Goal: Information Seeking & Learning: Compare options

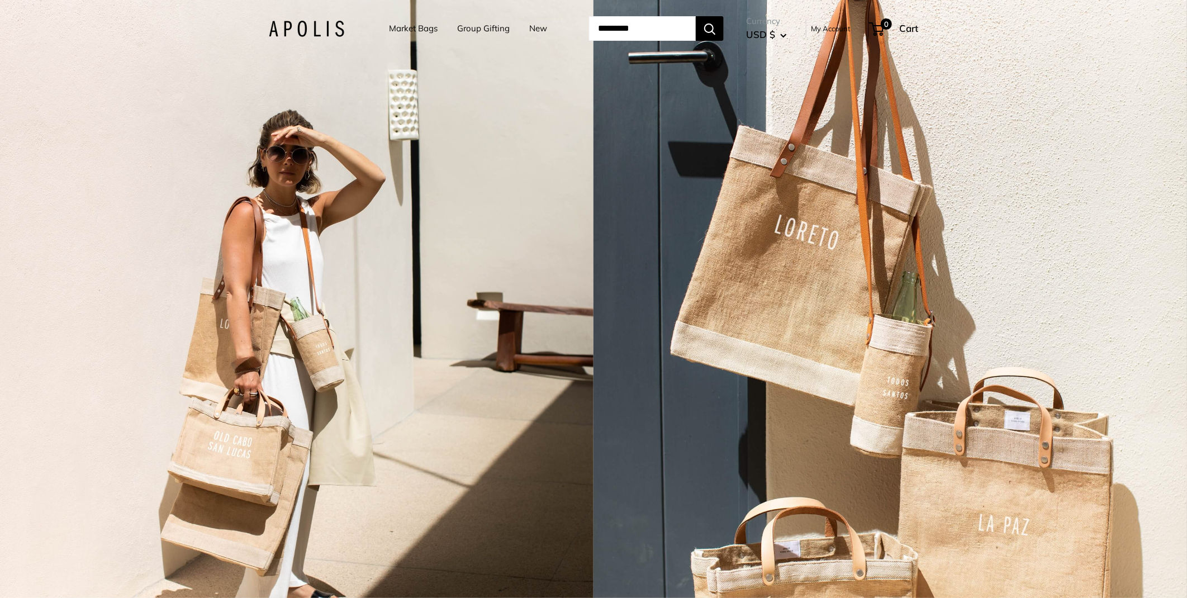
click at [535, 26] on link "New" at bounding box center [538, 29] width 18 height 16
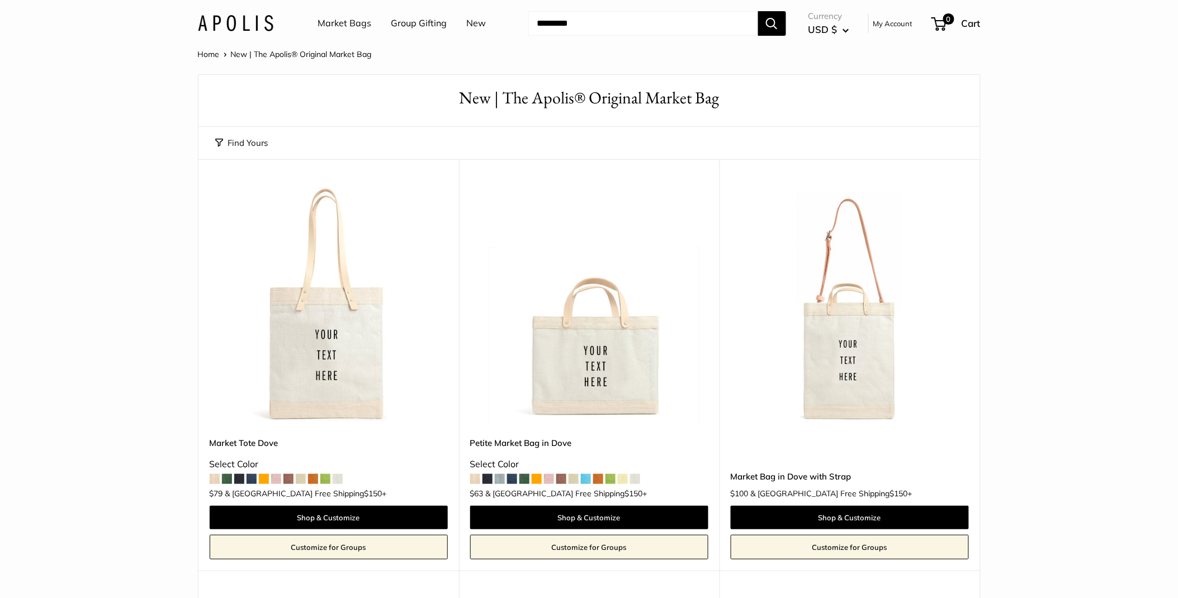
click at [211, 478] on span at bounding box center [215, 479] width 10 height 10
click at [600, 364] on img at bounding box center [589, 306] width 238 height 238
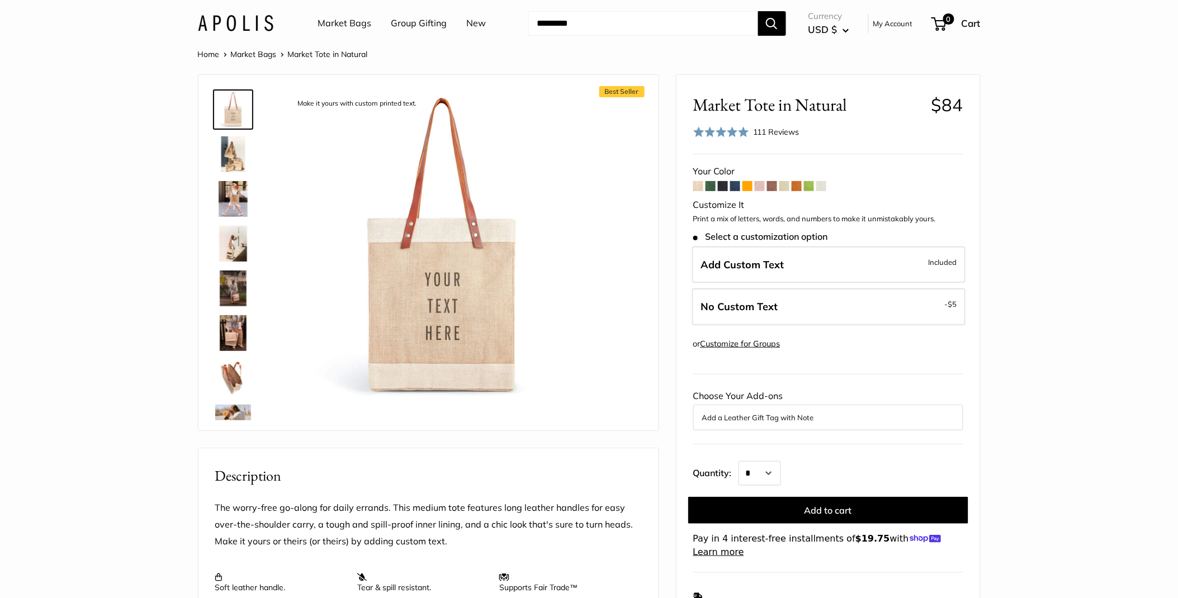
click at [697, 187] on span at bounding box center [698, 186] width 10 height 10
click at [758, 185] on span at bounding box center [760, 186] width 10 height 10
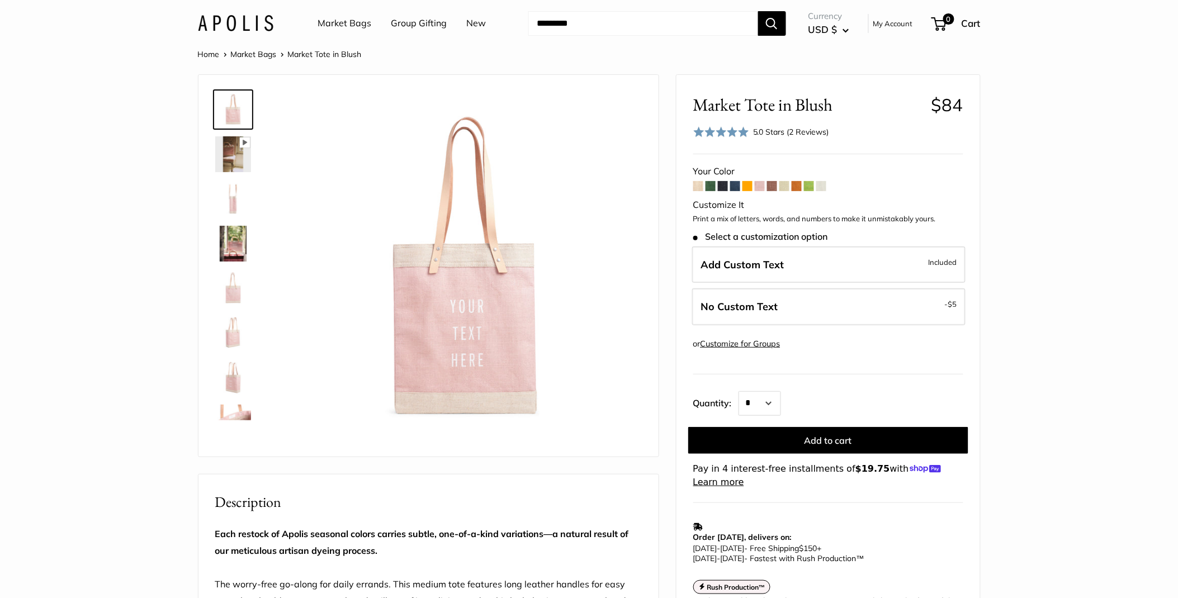
click at [239, 155] on img at bounding box center [233, 154] width 36 height 36
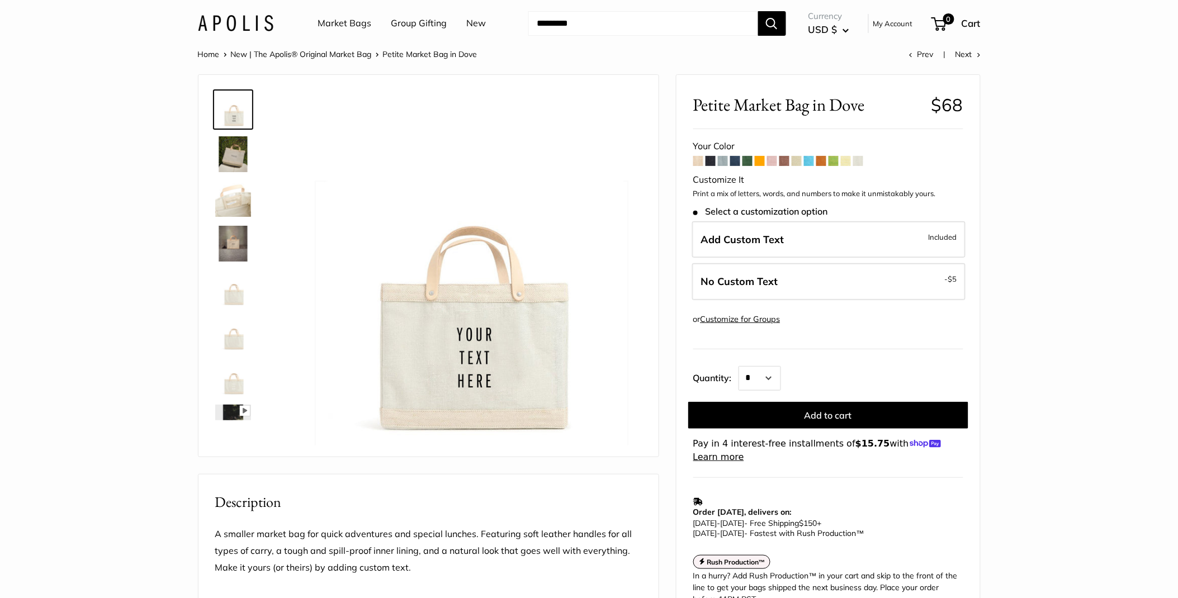
click at [708, 163] on span at bounding box center [710, 161] width 10 height 10
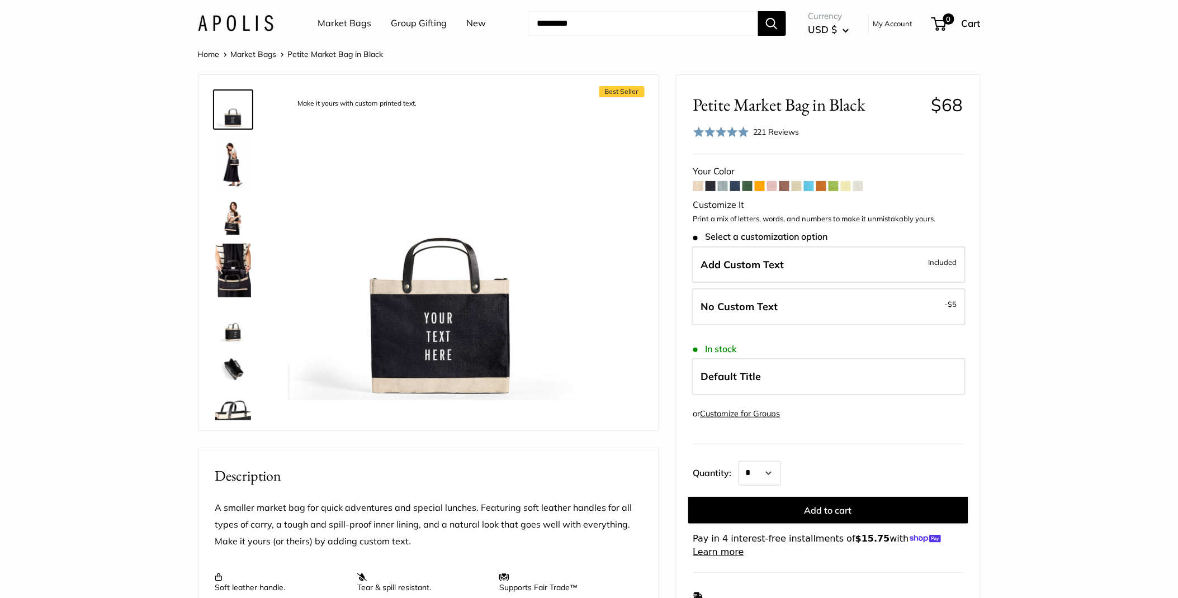
click at [720, 184] on span at bounding box center [723, 186] width 10 height 10
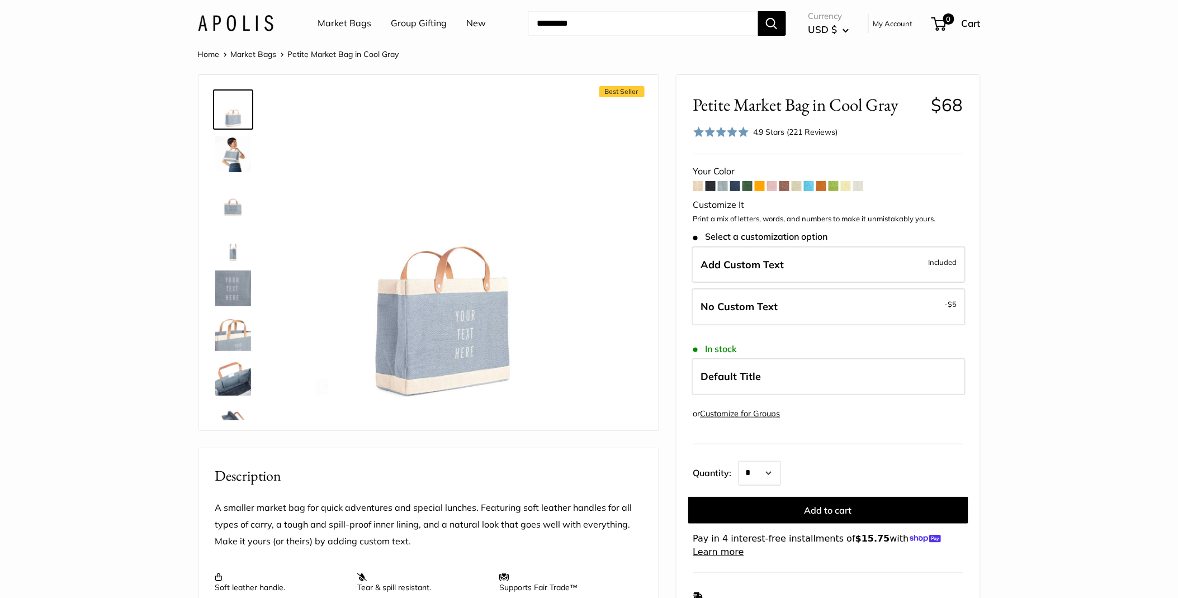
click at [734, 186] on span at bounding box center [735, 186] width 10 height 10
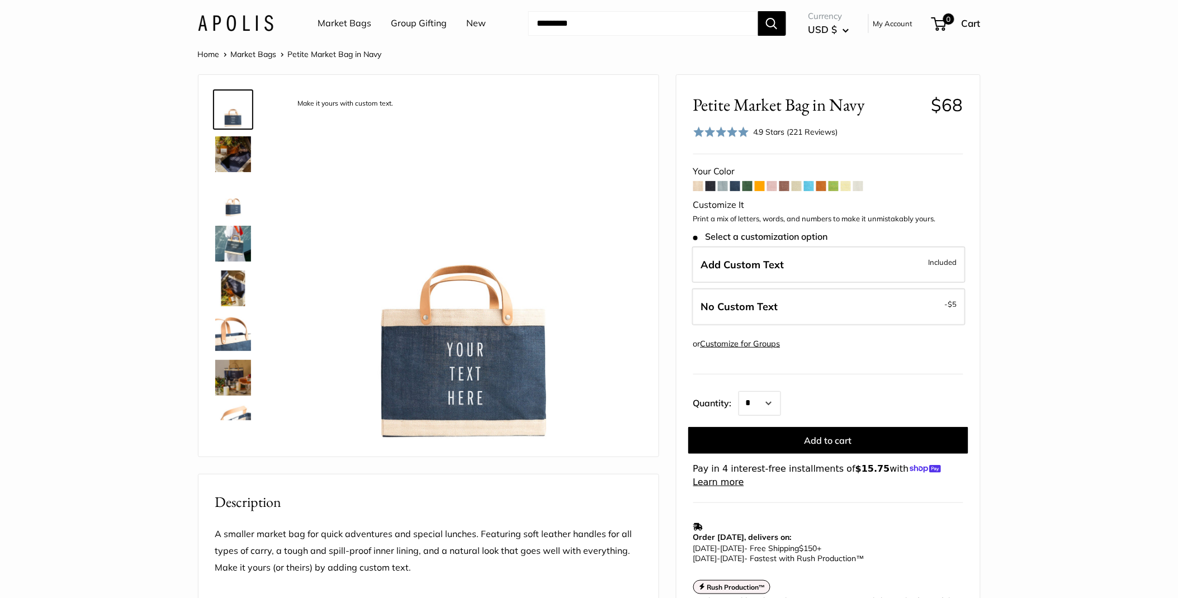
click at [746, 186] on span at bounding box center [747, 186] width 10 height 10
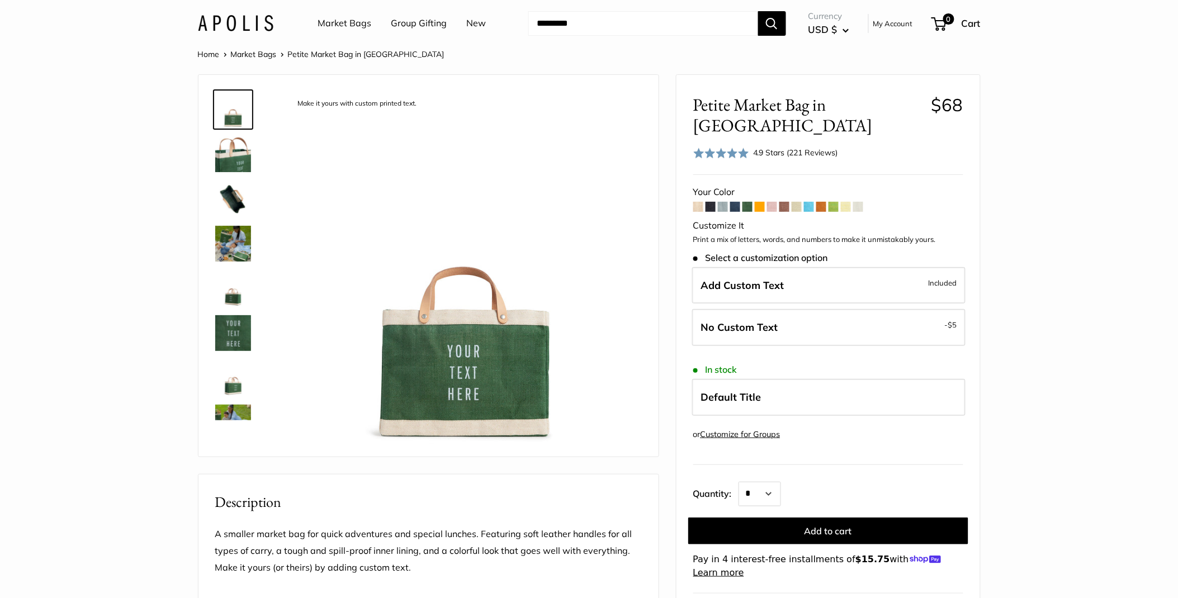
click at [235, 245] on img at bounding box center [233, 244] width 36 height 36
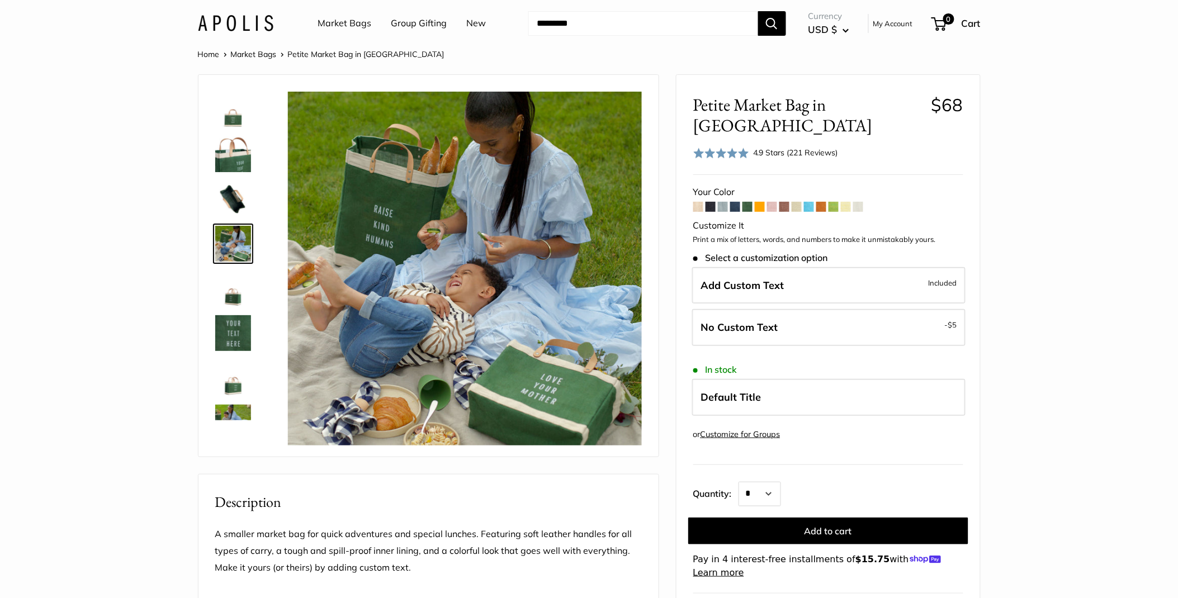
click at [770, 202] on span at bounding box center [772, 207] width 10 height 10
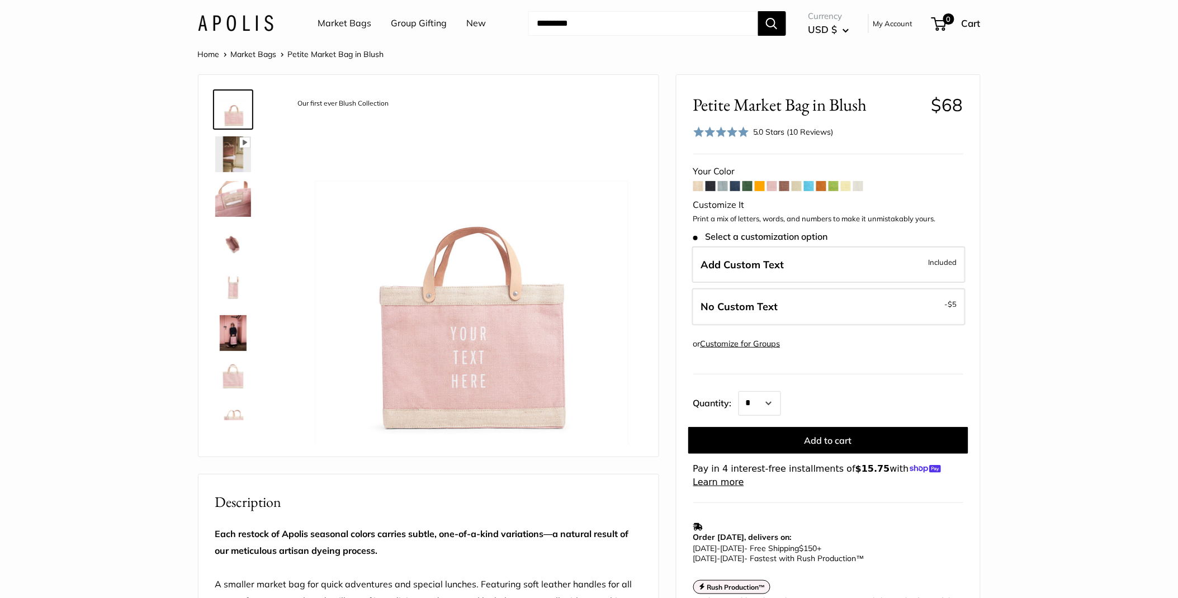
click at [786, 186] on span at bounding box center [784, 186] width 10 height 10
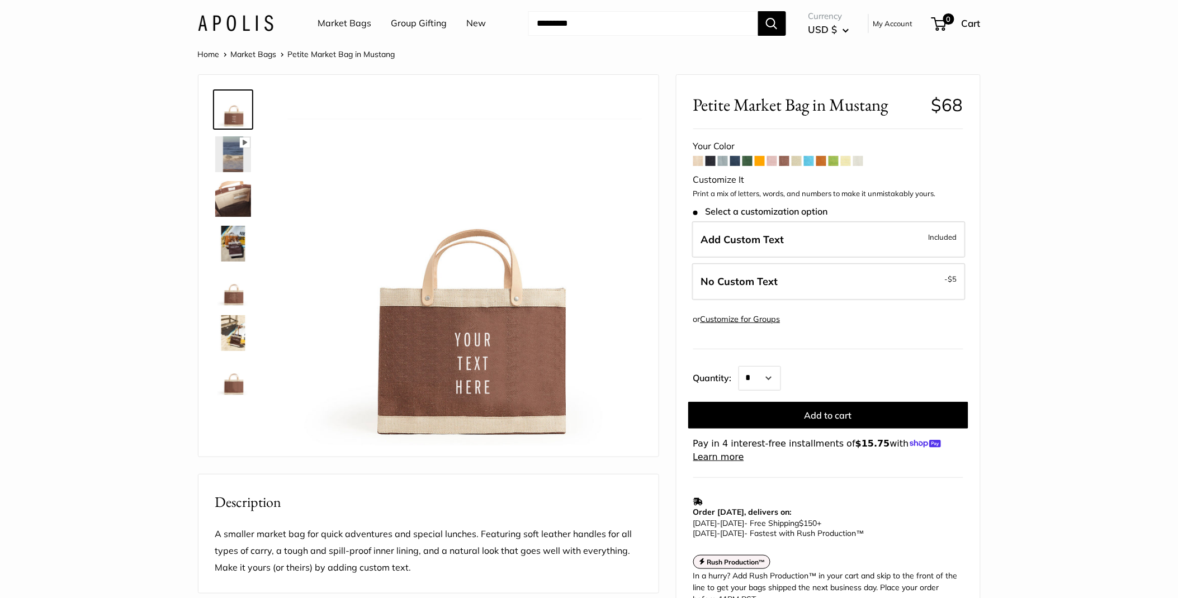
click at [796, 159] on span at bounding box center [796, 161] width 10 height 10
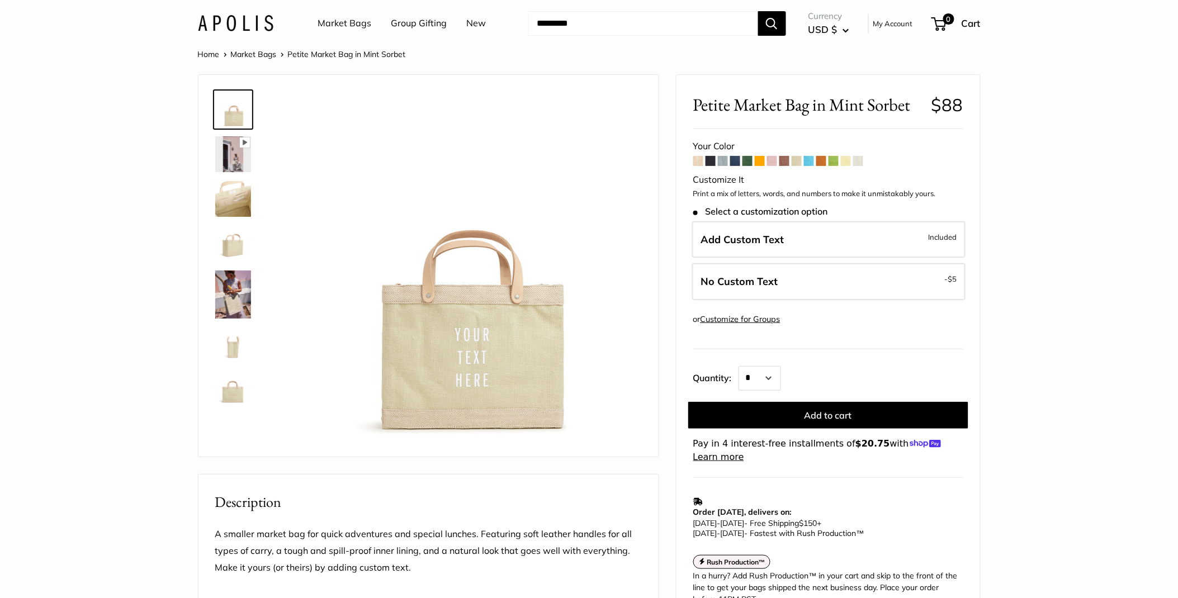
click at [812, 163] on span at bounding box center [809, 161] width 10 height 10
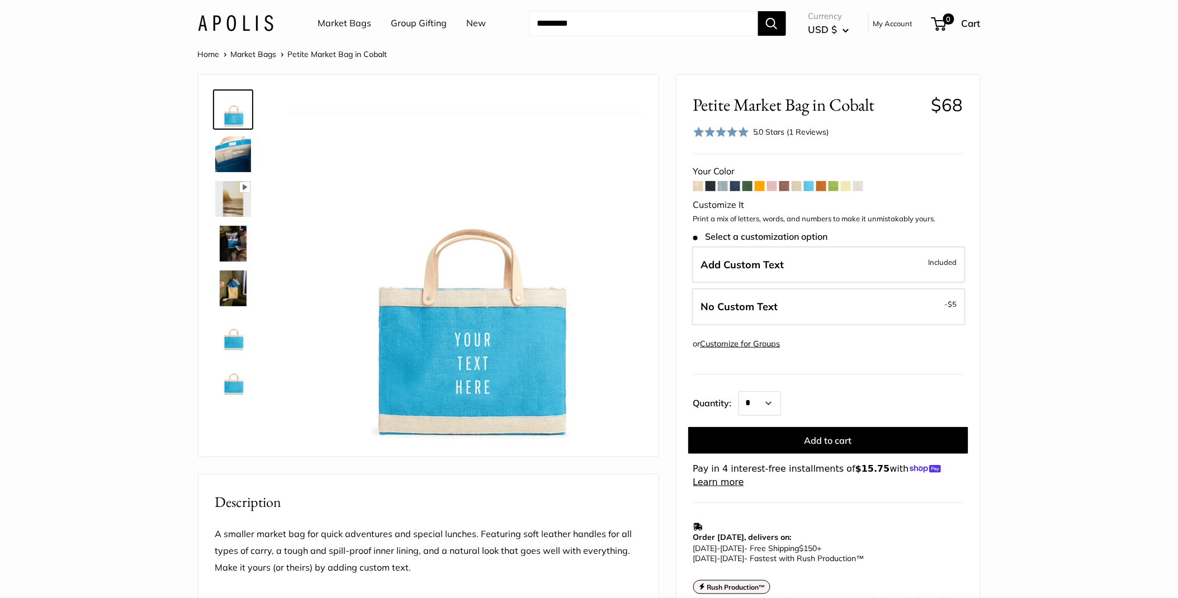
click at [819, 185] on span at bounding box center [821, 186] width 10 height 10
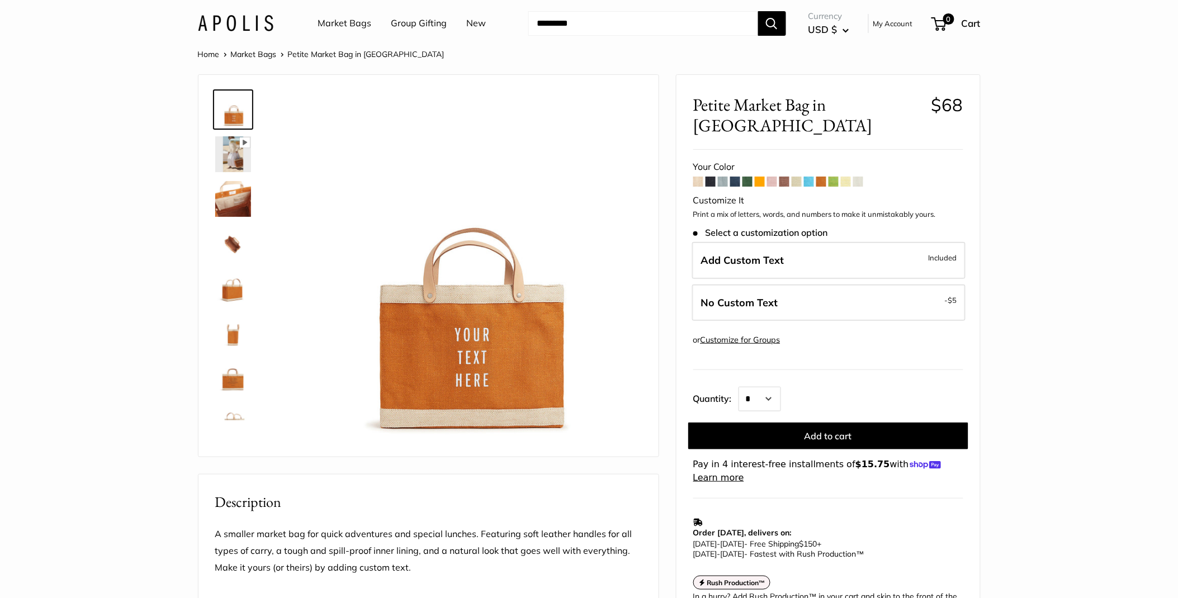
click at [834, 177] on span at bounding box center [833, 182] width 10 height 10
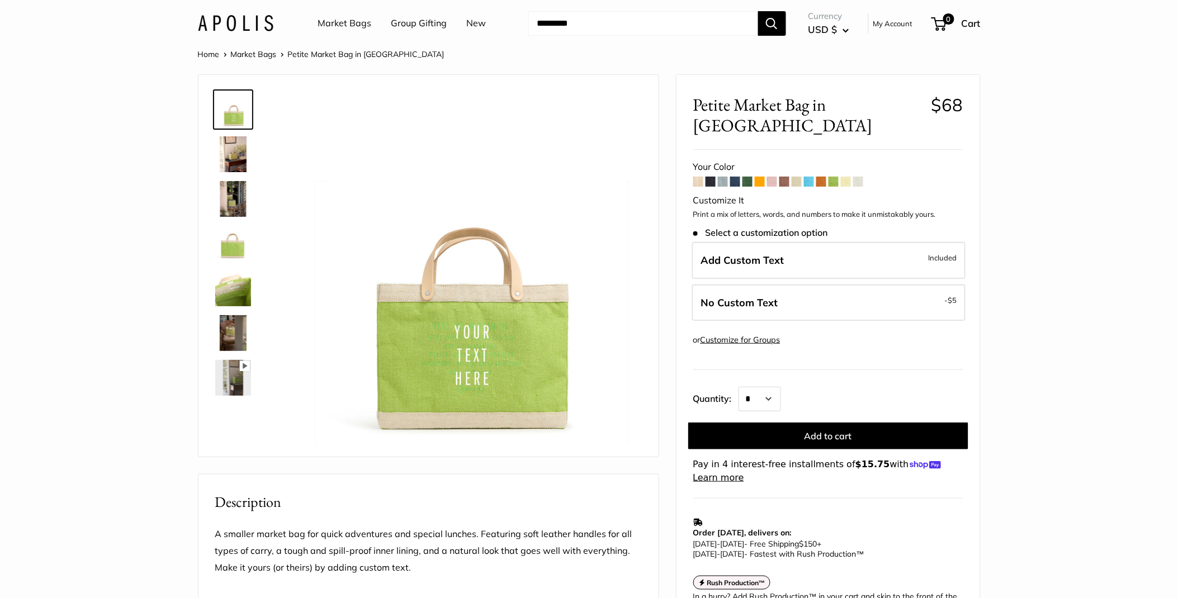
click at [845, 177] on span at bounding box center [846, 182] width 10 height 10
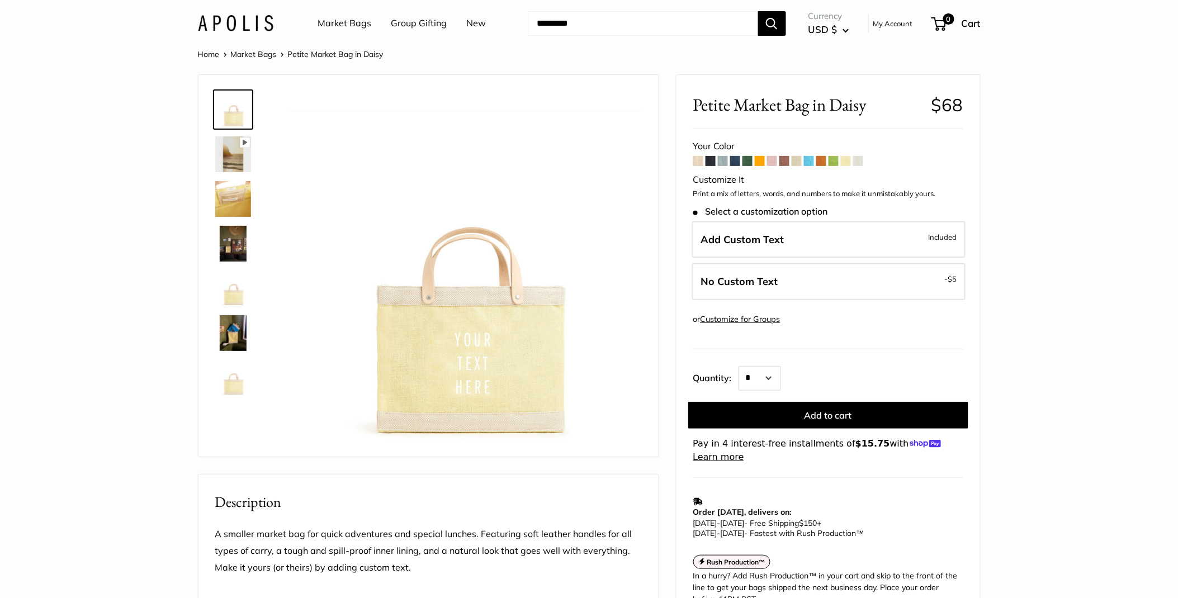
click at [860, 162] on span at bounding box center [858, 161] width 10 height 10
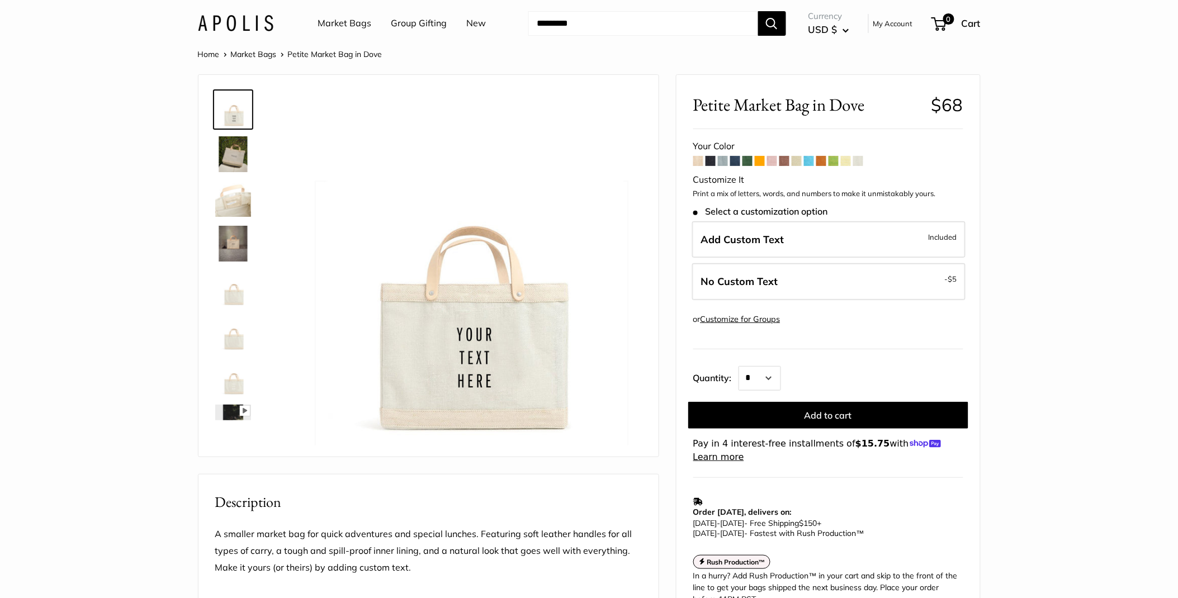
click at [241, 159] on img at bounding box center [233, 154] width 36 height 36
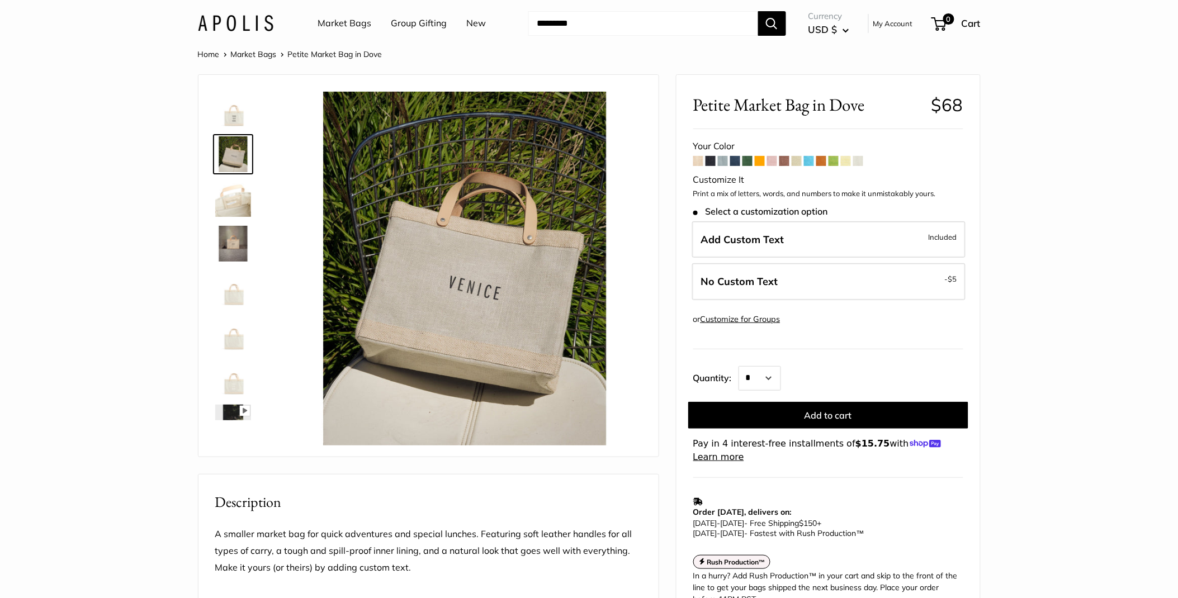
click at [243, 199] on img at bounding box center [233, 199] width 36 height 36
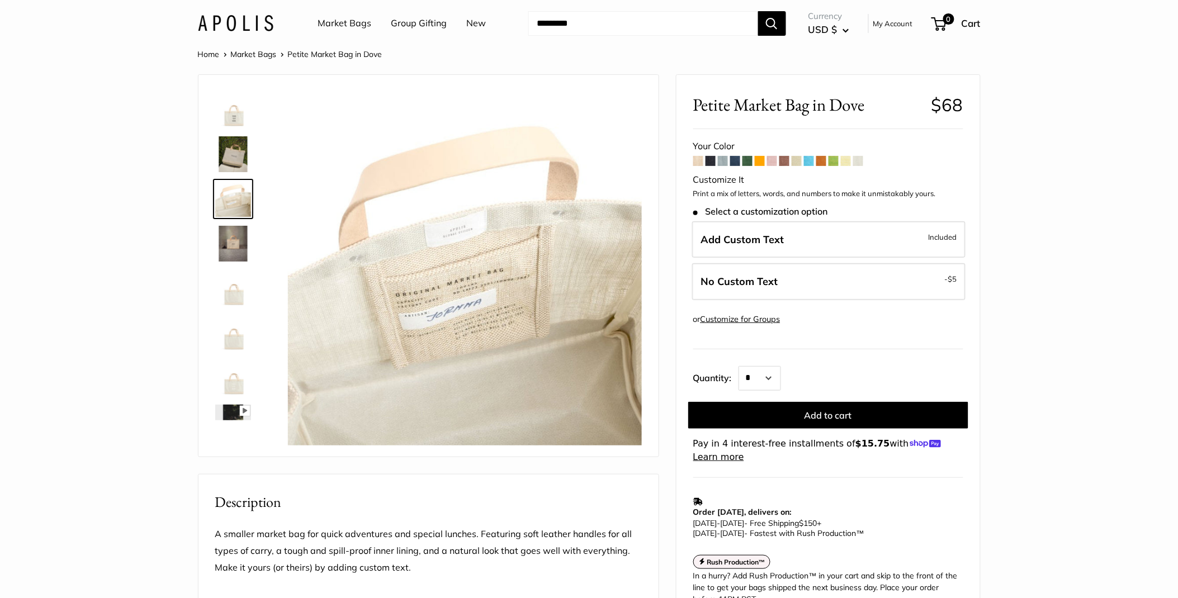
click at [235, 245] on img at bounding box center [233, 244] width 36 height 36
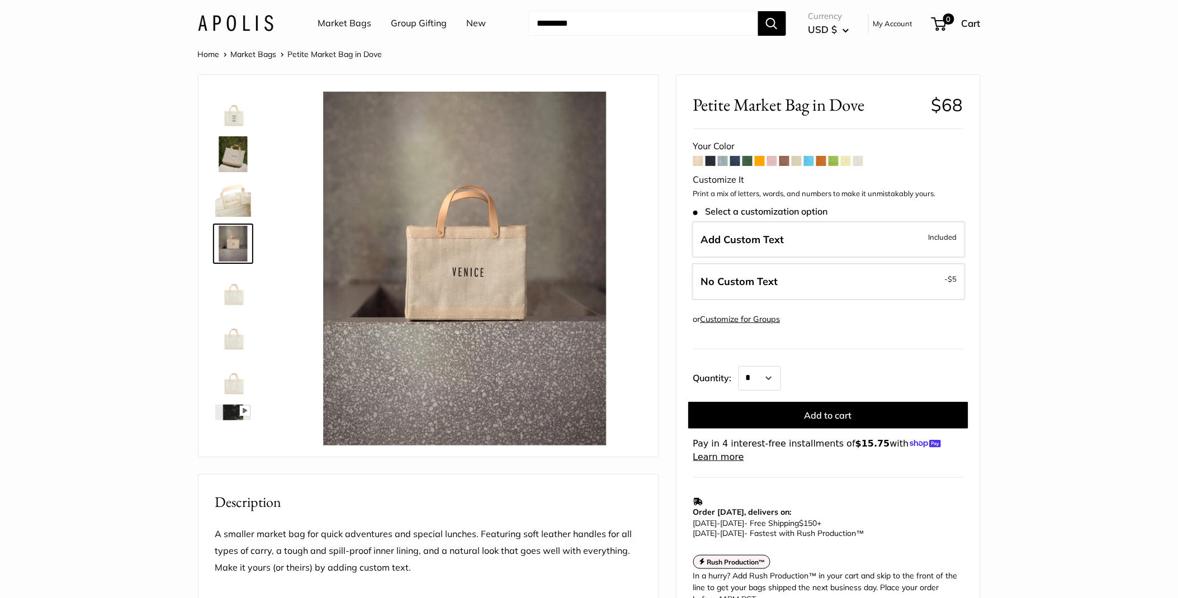
click at [234, 409] on img at bounding box center [233, 423] width 36 height 36
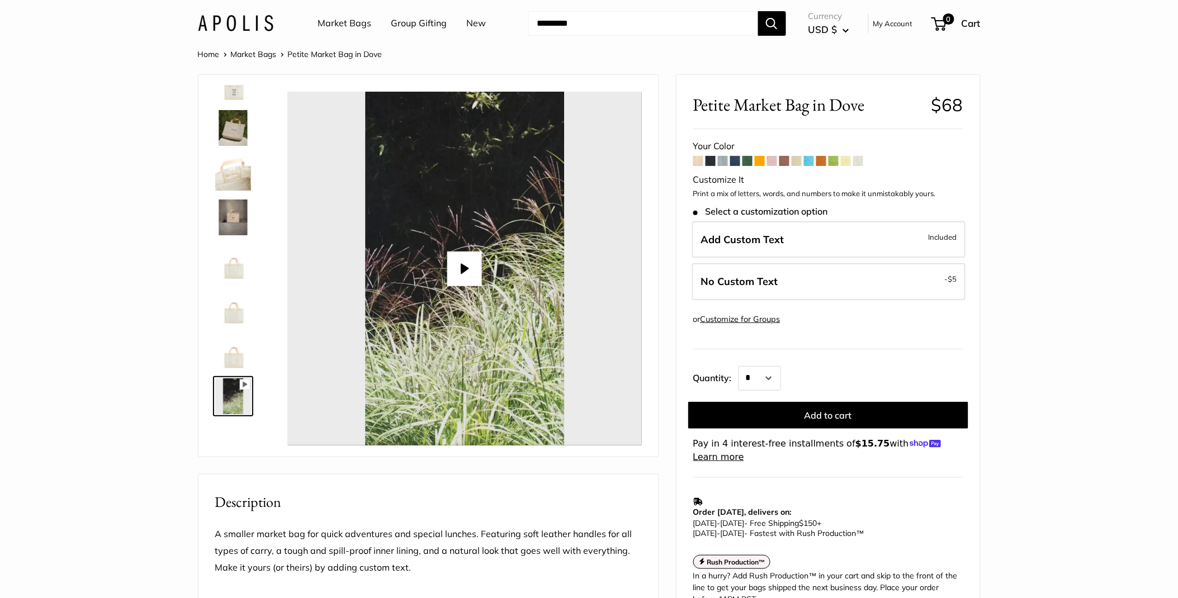
click at [464, 267] on button "Play" at bounding box center [464, 269] width 35 height 35
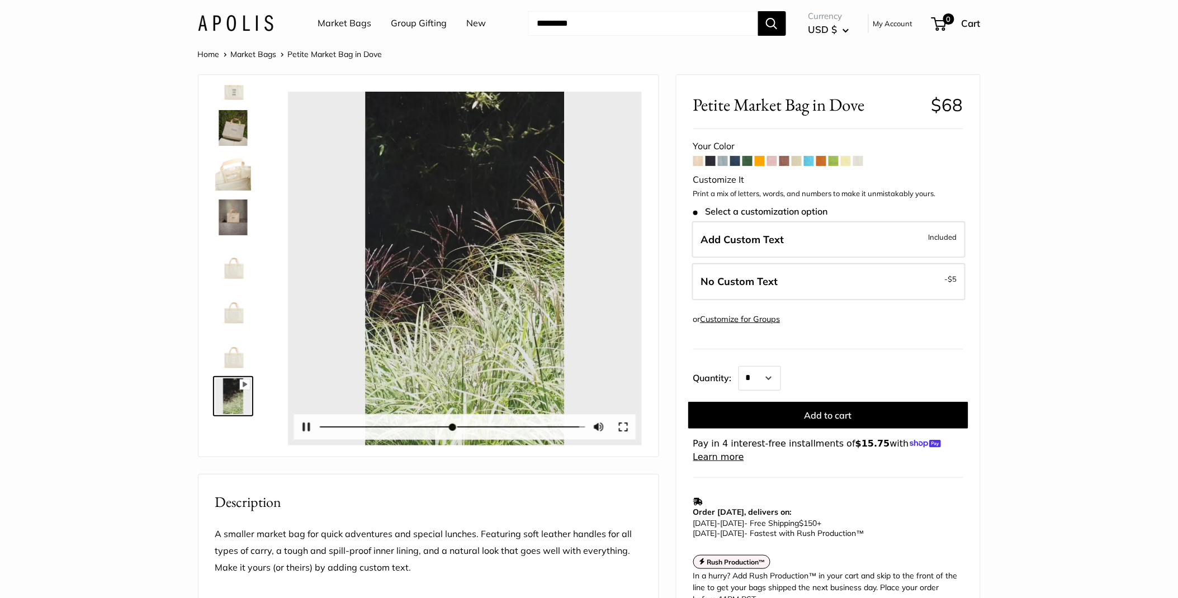
type input "*"
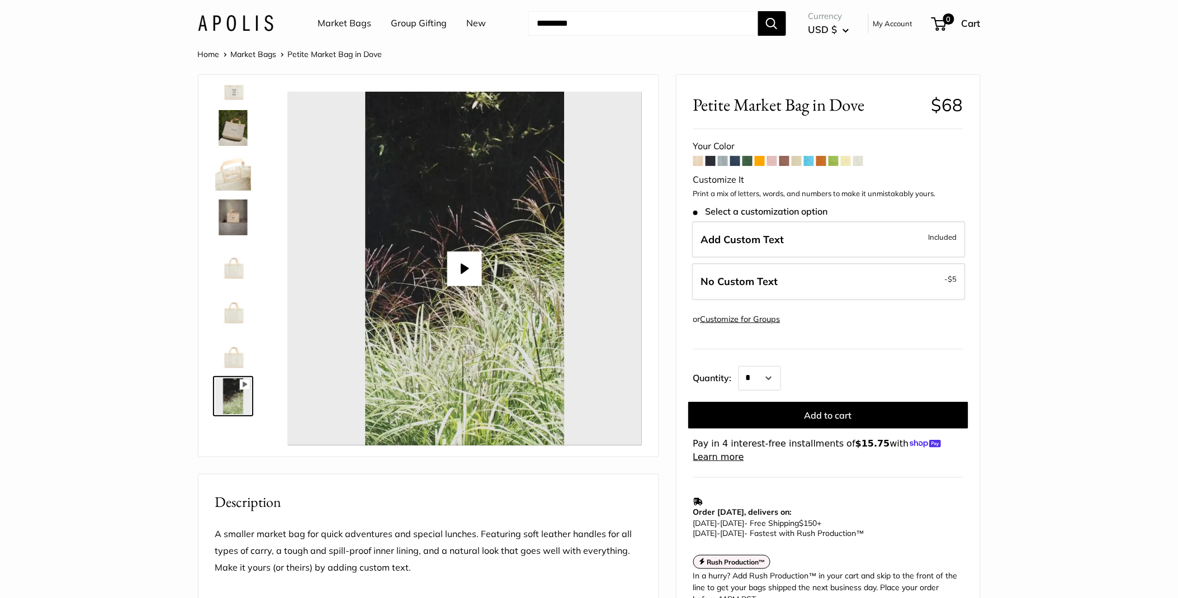
click at [228, 136] on img at bounding box center [233, 128] width 36 height 36
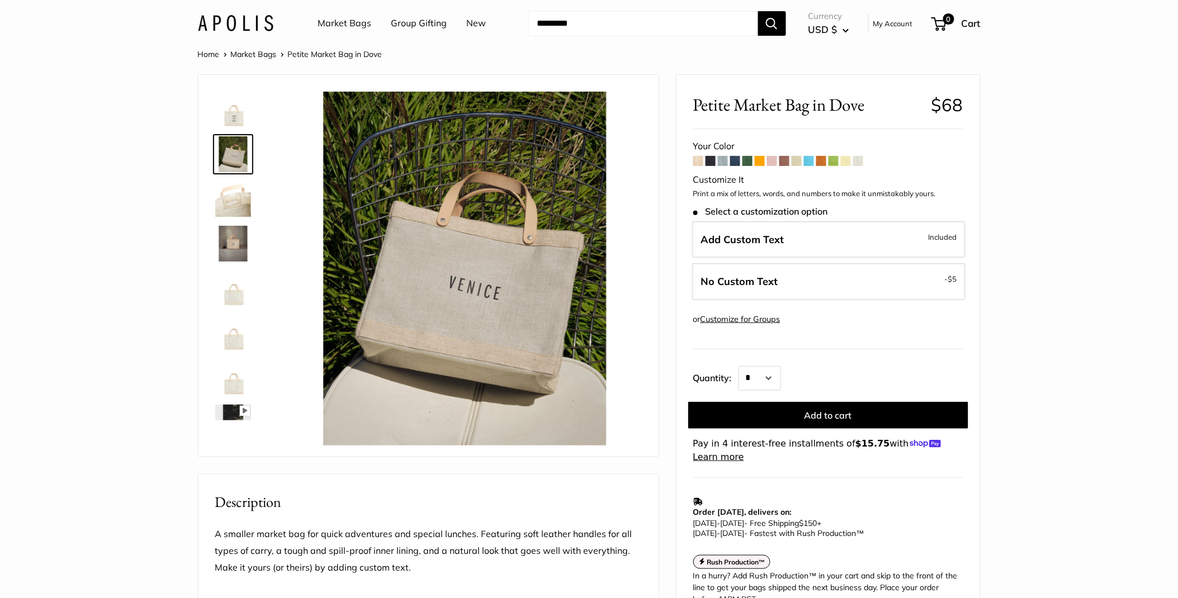
click at [861, 160] on span at bounding box center [858, 161] width 10 height 10
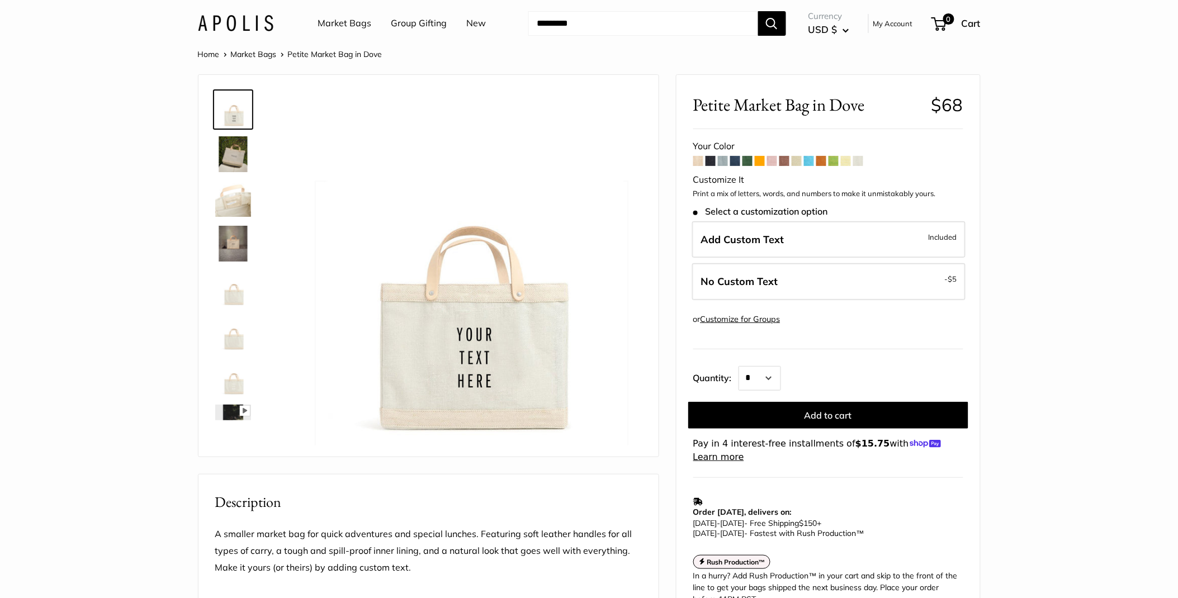
click at [698, 162] on span at bounding box center [698, 161] width 10 height 10
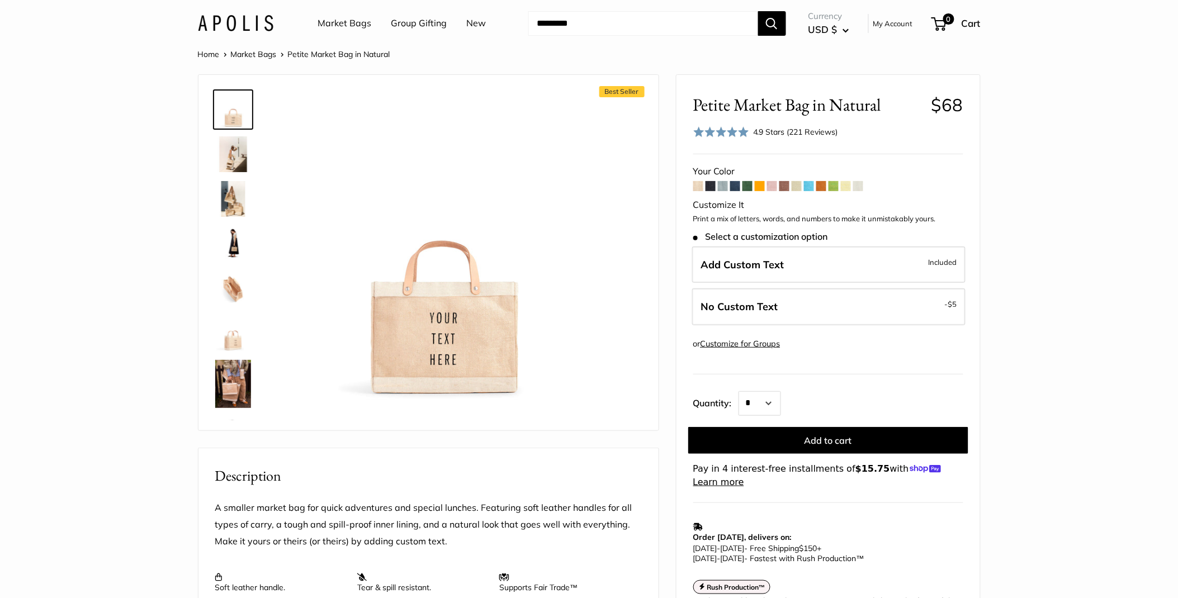
click at [775, 190] on span at bounding box center [772, 186] width 10 height 10
